Goal: Information Seeking & Learning: Learn about a topic

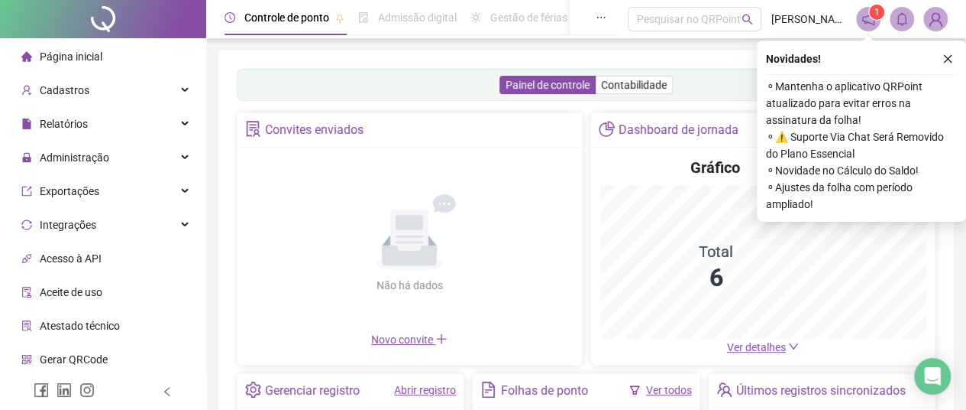
click at [89, 50] on span "Página inicial" at bounding box center [71, 56] width 63 height 12
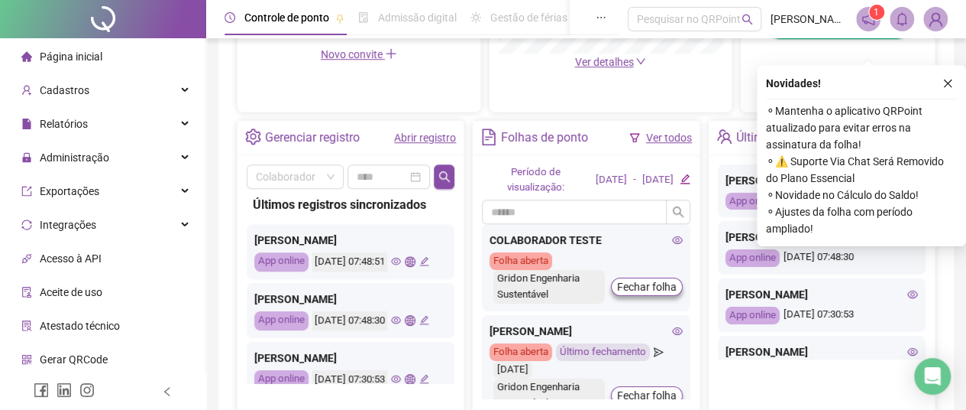
scroll to position [535, 0]
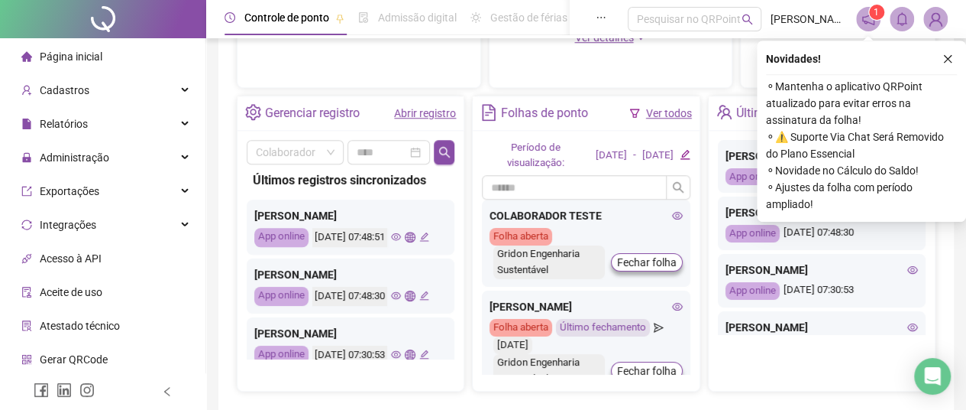
click at [425, 283] on div "[PERSON_NAME]" at bounding box center [350, 274] width 193 height 17
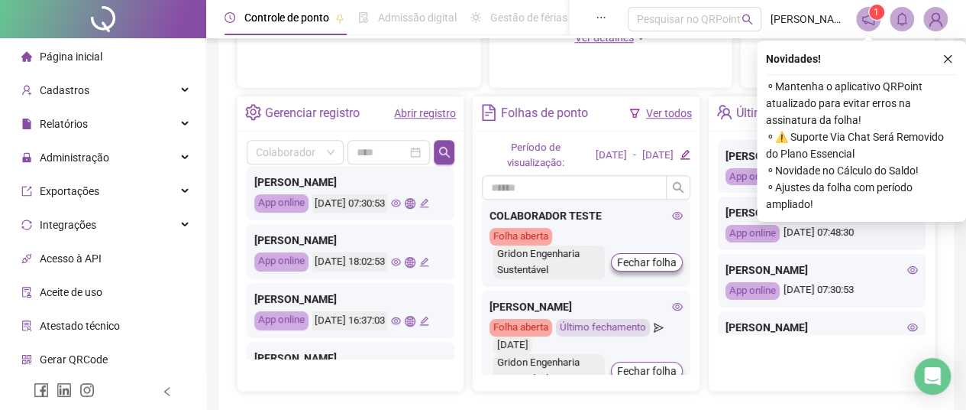
scroll to position [153, 0]
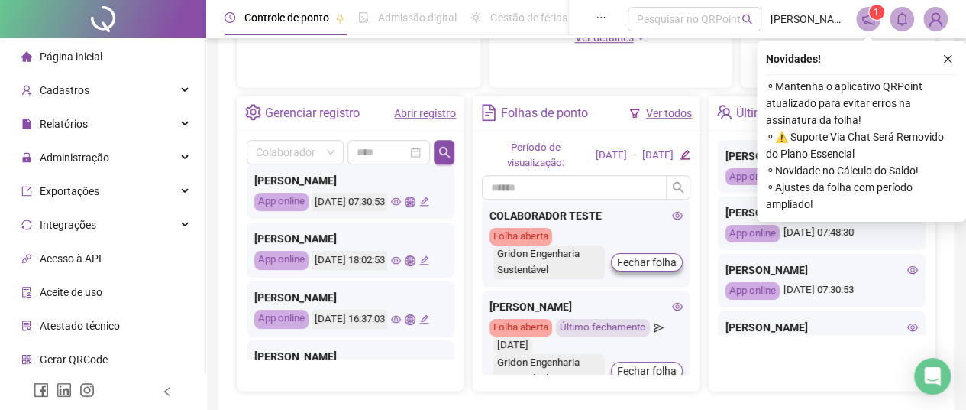
click at [425, 275] on div "[PERSON_NAME] App online [DATE] 18:02:53" at bounding box center [351, 249] width 208 height 55
click at [391, 206] on icon "eye" at bounding box center [396, 201] width 10 height 10
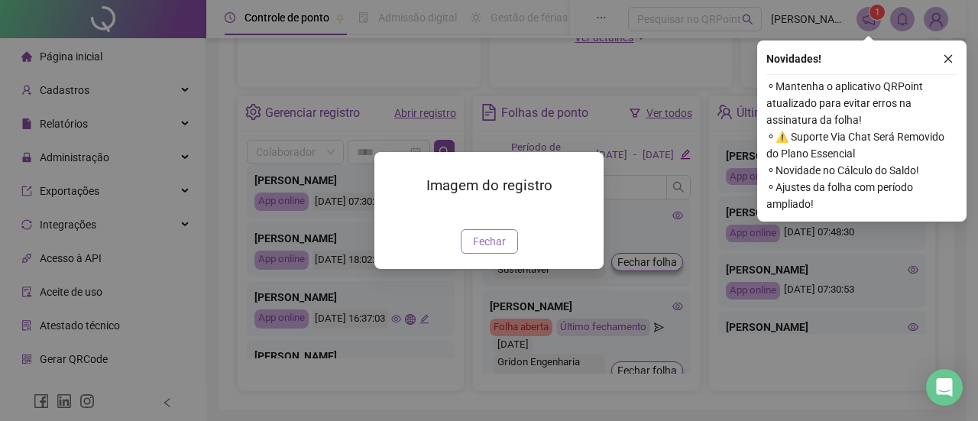
click at [477, 250] on span "Fechar" at bounding box center [489, 241] width 33 height 17
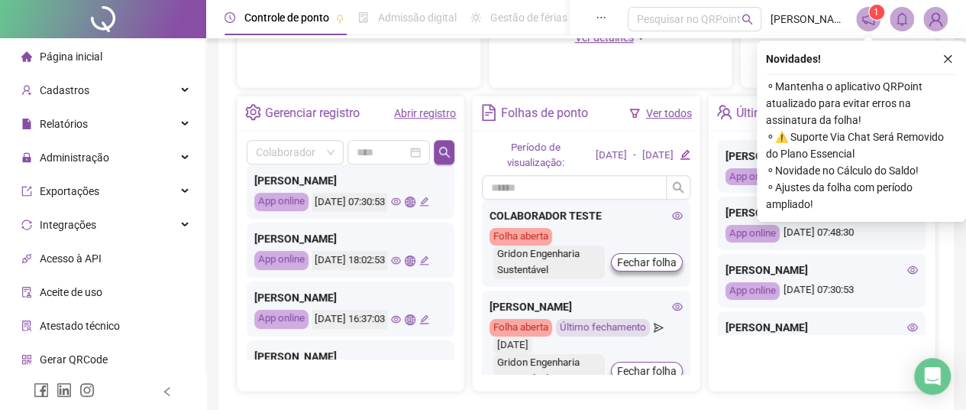
click at [405, 247] on div "[PERSON_NAME]" at bounding box center [350, 238] width 193 height 17
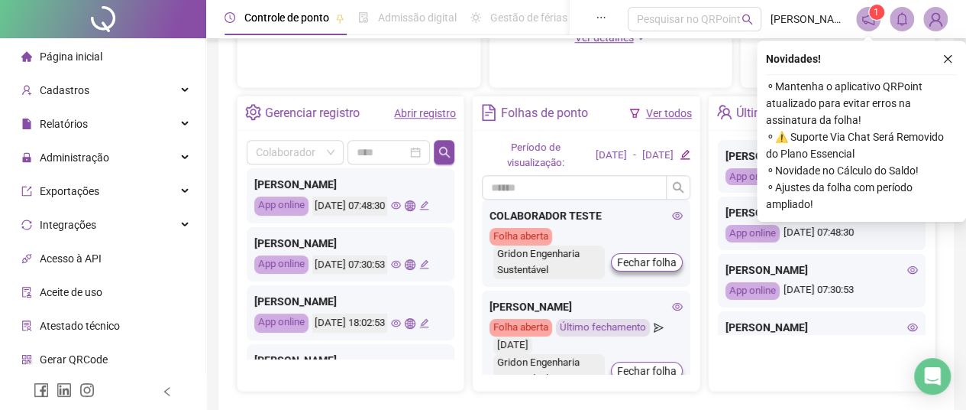
scroll to position [76, 0]
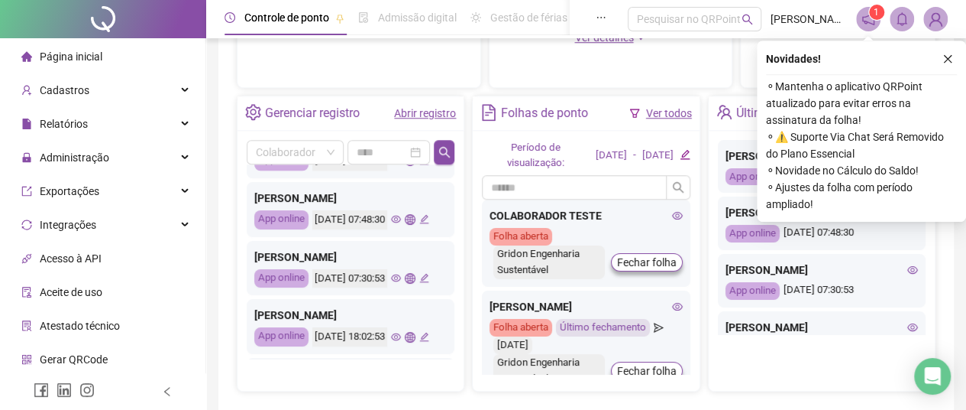
click at [391, 224] on icon "eye" at bounding box center [396, 219] width 10 height 10
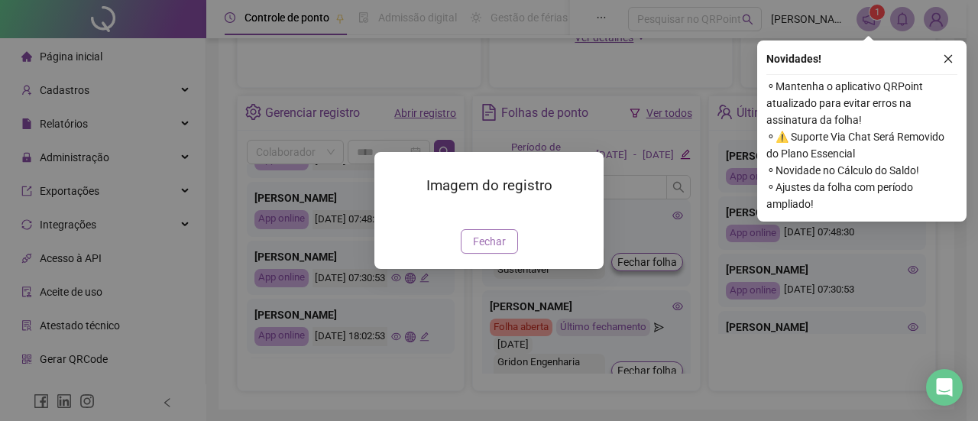
click at [494, 250] on span "Fechar" at bounding box center [489, 241] width 33 height 17
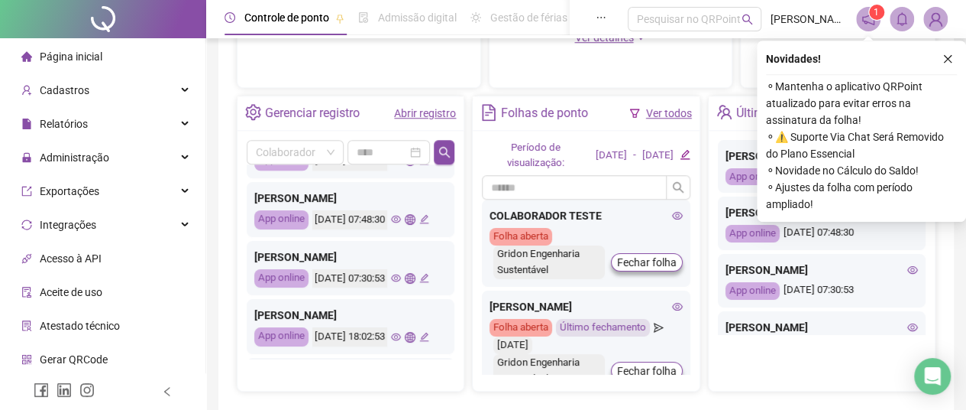
click at [420, 265] on div "[PERSON_NAME]" at bounding box center [350, 256] width 193 height 17
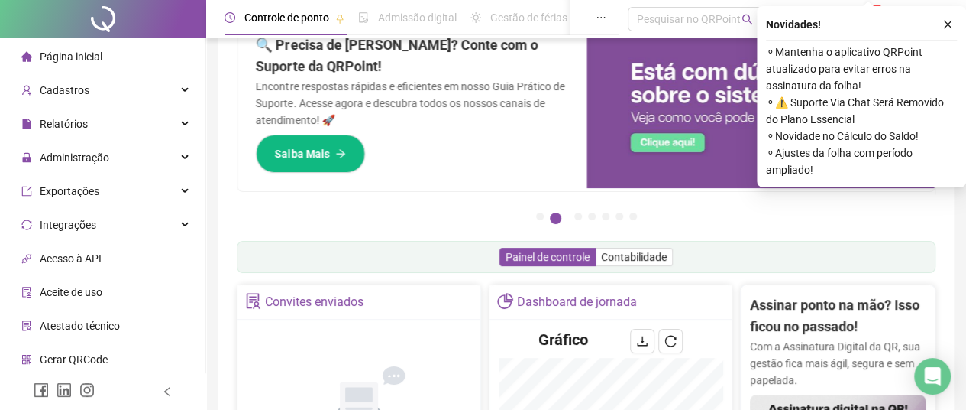
scroll to position [0, 0]
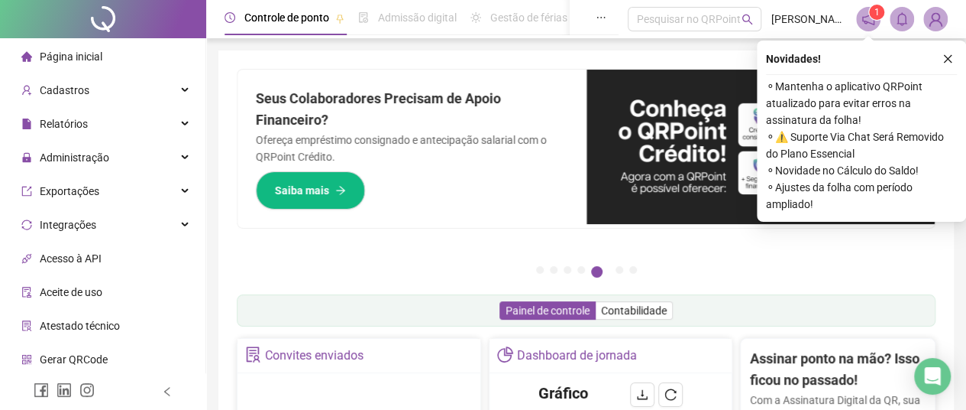
drag, startPoint x: 372, startPoint y: 187, endPoint x: 390, endPoint y: 215, distance: 32.6
click at [371, 189] on div "Seus Colaboradores Precisam de Apoio Financeiro? Ofereça empréstimo consignado …" at bounding box center [412, 149] width 349 height 158
